Goal: Task Accomplishment & Management: Use online tool/utility

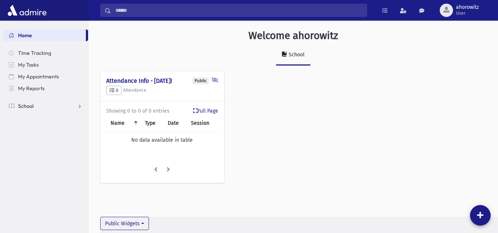
click at [31, 108] on span "School" at bounding box center [25, 106] width 15 height 7
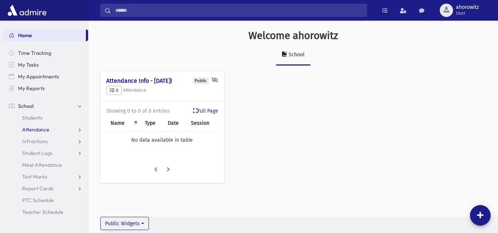
click at [37, 125] on link "Attendance" at bounding box center [45, 130] width 85 height 12
click at [39, 139] on span "Entry" at bounding box center [34, 141] width 13 height 7
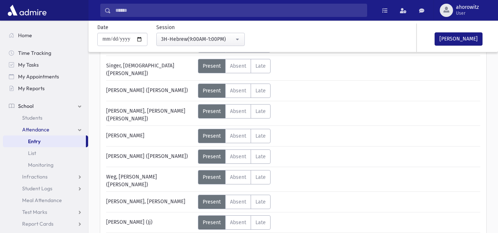
scroll to position [464, 0]
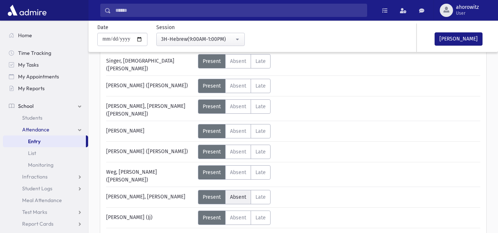
click at [239, 194] on span "Absent" at bounding box center [238, 197] width 16 height 6
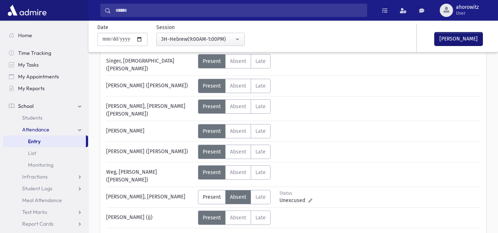
click at [471, 40] on button "Mark Done" at bounding box center [459, 38] width 48 height 13
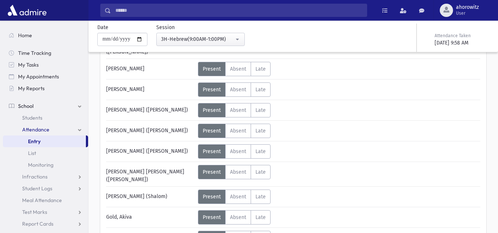
scroll to position [74, 0]
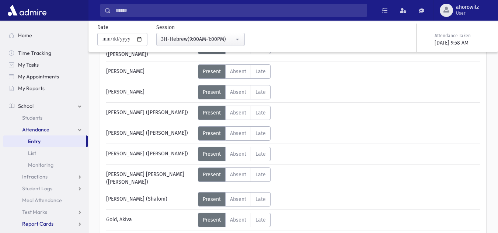
click at [49, 220] on link "Report Cards" at bounding box center [45, 224] width 85 height 12
click at [24, 106] on span "School" at bounding box center [25, 106] width 15 height 7
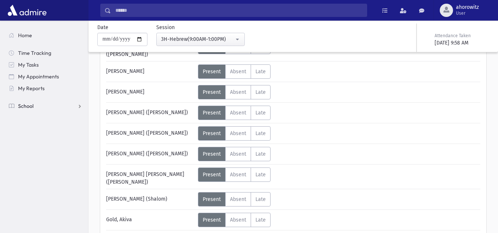
click at [24, 106] on span "School" at bounding box center [25, 106] width 15 height 7
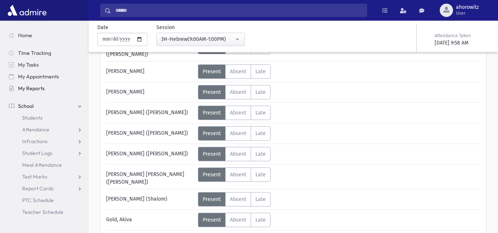
click at [39, 90] on span "My Reports" at bounding box center [31, 88] width 27 height 7
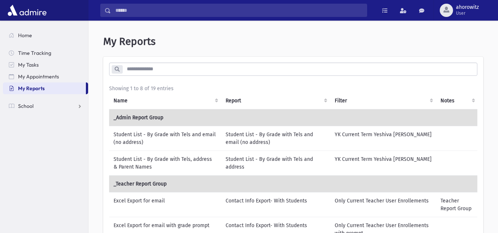
click at [233, 69] on input "search" at bounding box center [299, 69] width 355 height 13
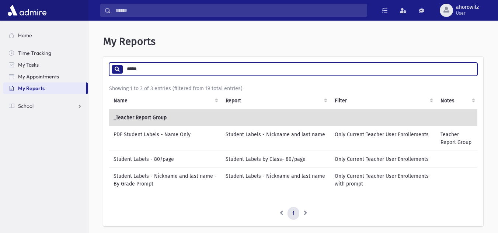
type input "*****"
click at [177, 139] on td "PDF Student Labels - Name Only" at bounding box center [165, 138] width 112 height 25
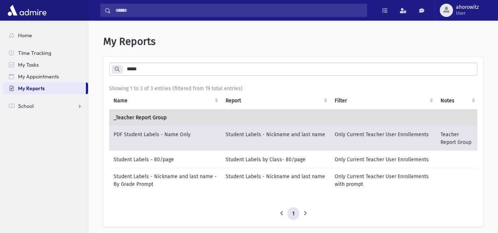
click at [302, 140] on td "Student Labels - Nickname and last name" at bounding box center [275, 138] width 109 height 25
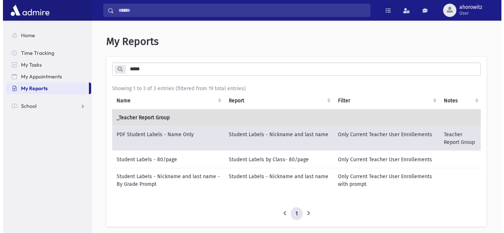
scroll to position [45, 0]
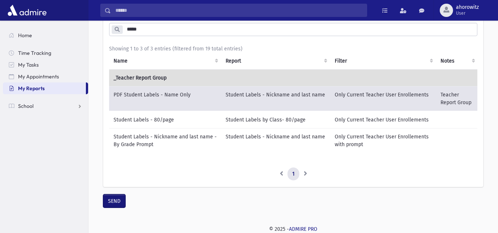
click at [120, 203] on button "SEND" at bounding box center [114, 201] width 22 height 13
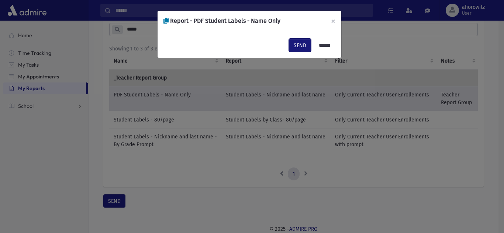
click at [293, 43] on button "SEND" at bounding box center [300, 45] width 22 height 13
